Goal: Information Seeking & Learning: Obtain resource

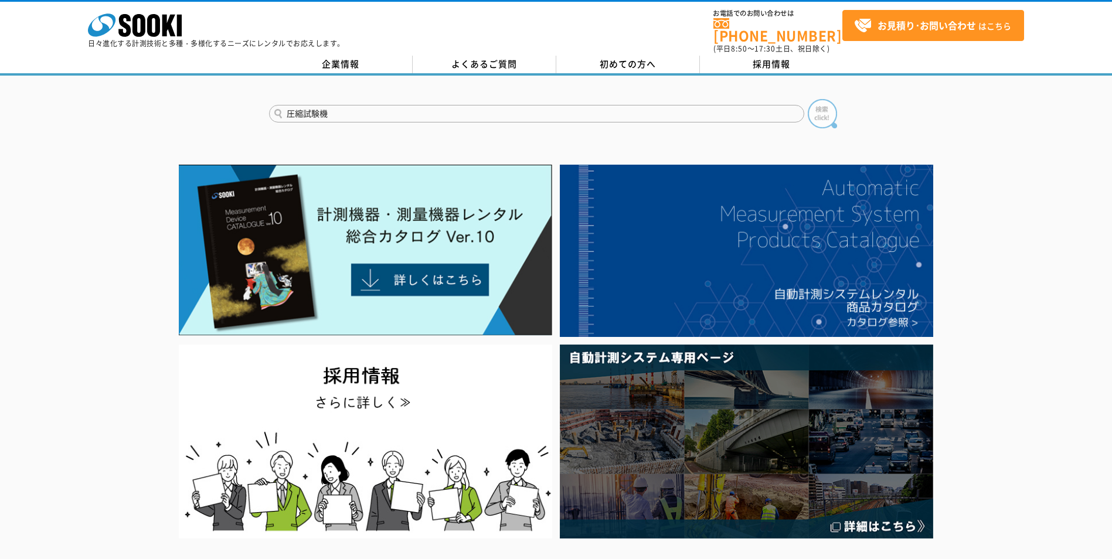
type input "圧縮試験機"
click at [819, 106] on img at bounding box center [821, 113] width 29 height 29
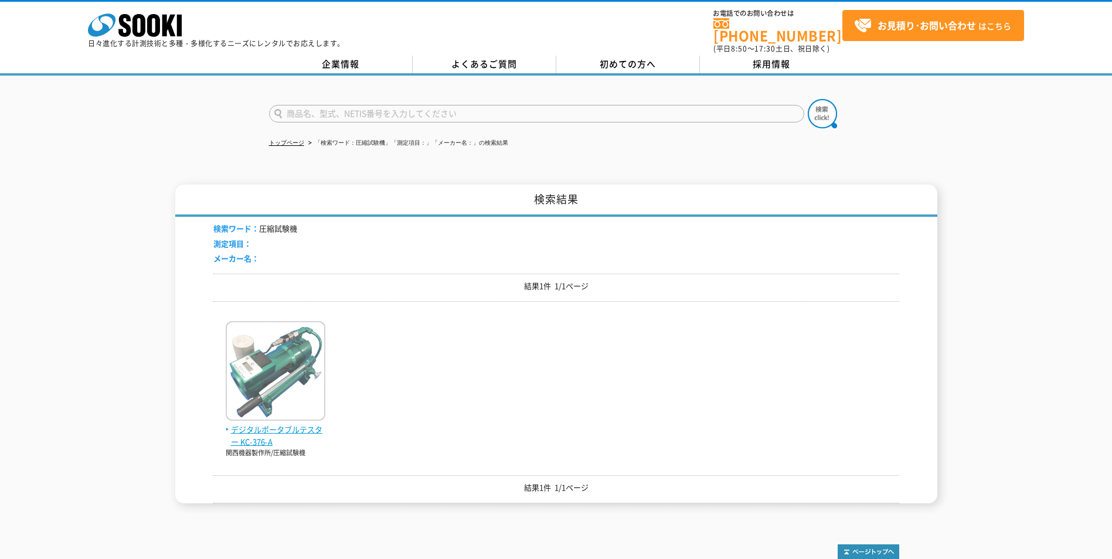
click at [285, 424] on span "デジタルポータブルテスター KC-376-A" at bounding box center [276, 436] width 100 height 25
click at [278, 390] on img at bounding box center [276, 372] width 100 height 103
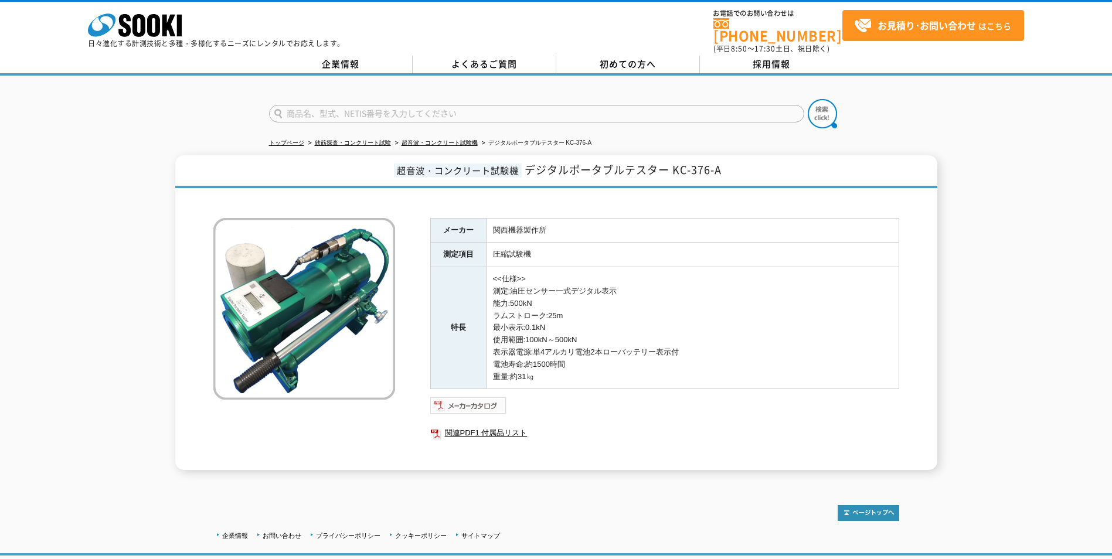
click at [476, 399] on img at bounding box center [468, 405] width 77 height 19
click at [466, 429] on link "関連PDF1 付属品リスト" at bounding box center [664, 432] width 469 height 15
